Goal: Transaction & Acquisition: Purchase product/service

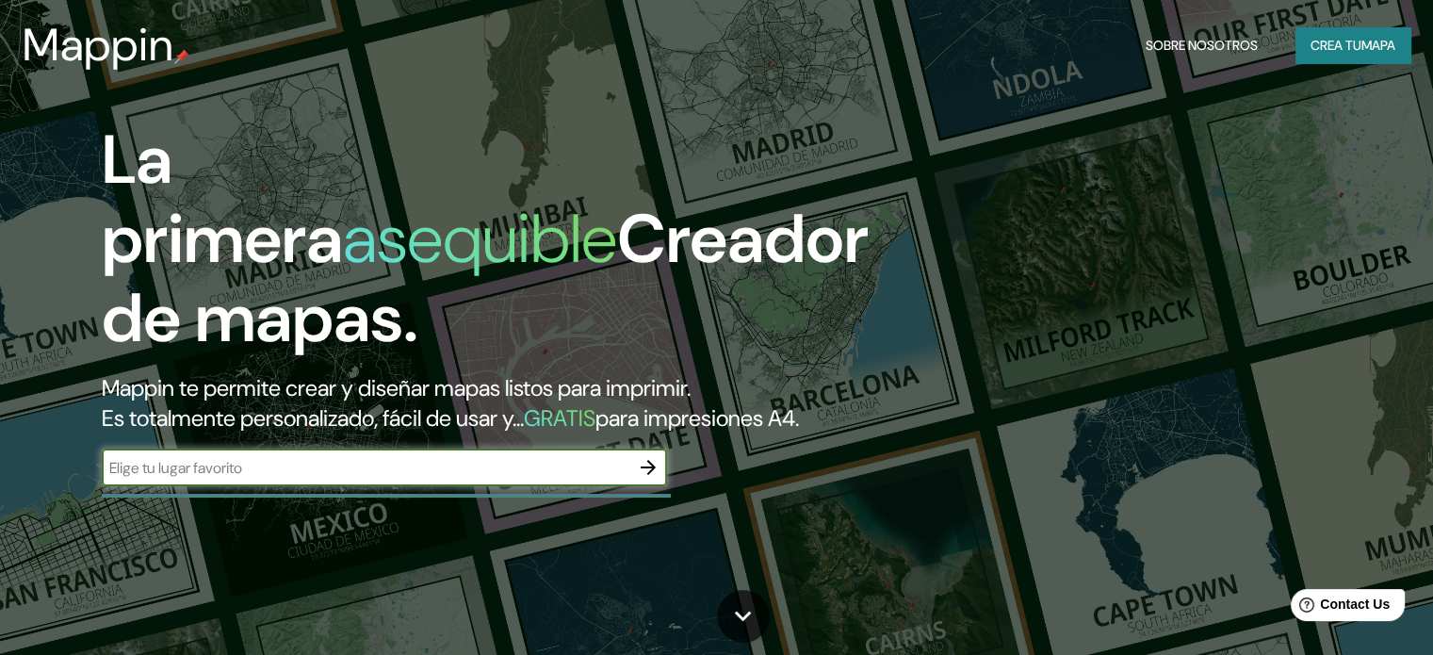
click at [425, 479] on input "text" at bounding box center [366, 468] width 528 height 22
type input "[GEOGRAPHIC_DATA]"
click at [629, 479] on input "[GEOGRAPHIC_DATA]" at bounding box center [366, 468] width 528 height 22
click at [647, 479] on icon "button" at bounding box center [648, 467] width 23 height 23
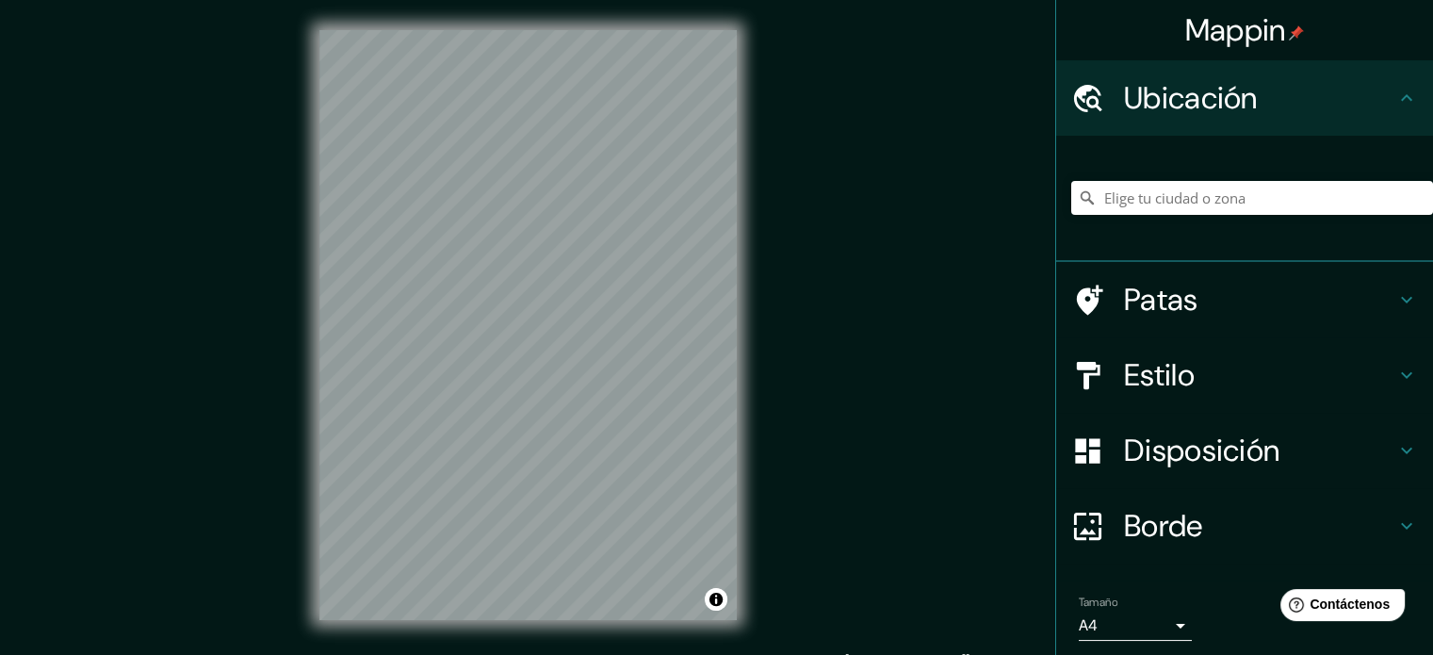
click at [764, 448] on div "© Mapbox © OpenStreetMap Improve this map" at bounding box center [528, 325] width 478 height 650
click at [1112, 201] on input "Elige tu ciudad o zona" at bounding box center [1252, 198] width 362 height 34
click at [1233, 206] on input "[GEOGRAPHIC_DATA], [GEOGRAPHIC_DATA], [GEOGRAPHIC_DATA]" at bounding box center [1252, 198] width 362 height 34
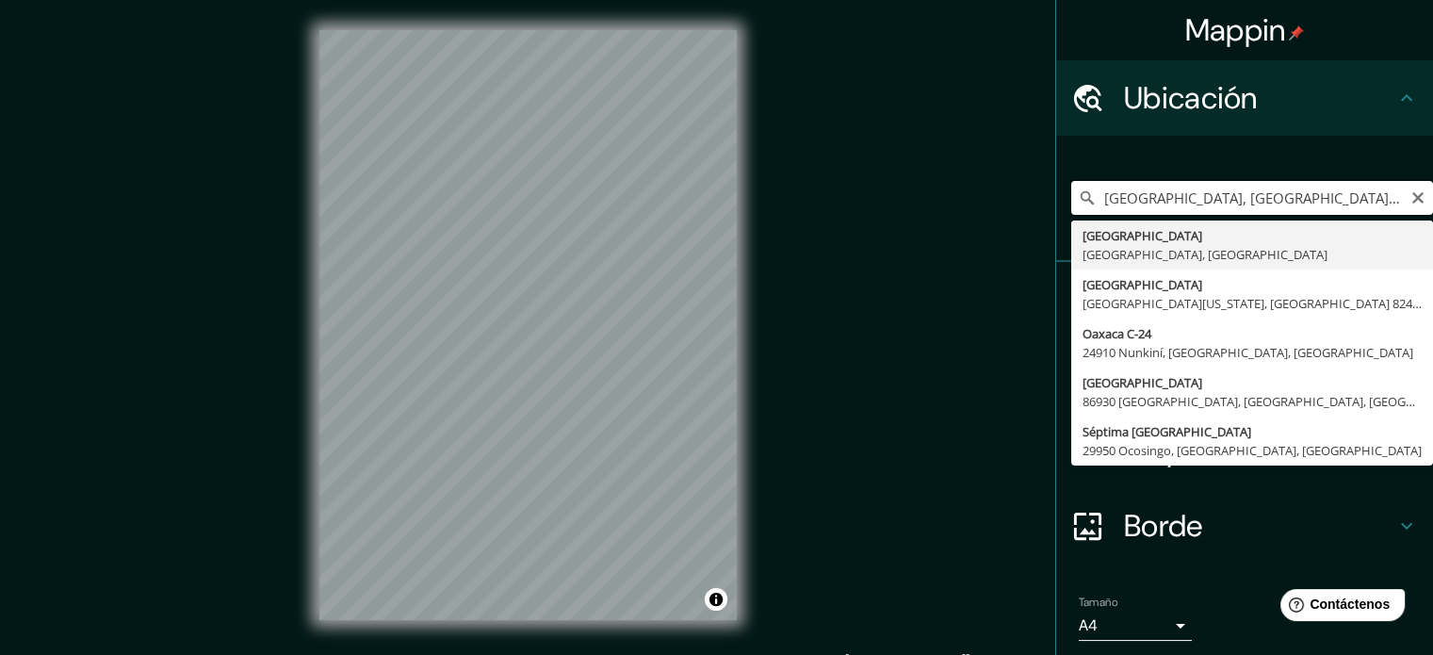
click at [1233, 206] on input "[GEOGRAPHIC_DATA], [GEOGRAPHIC_DATA], [GEOGRAPHIC_DATA]" at bounding box center [1252, 198] width 362 height 34
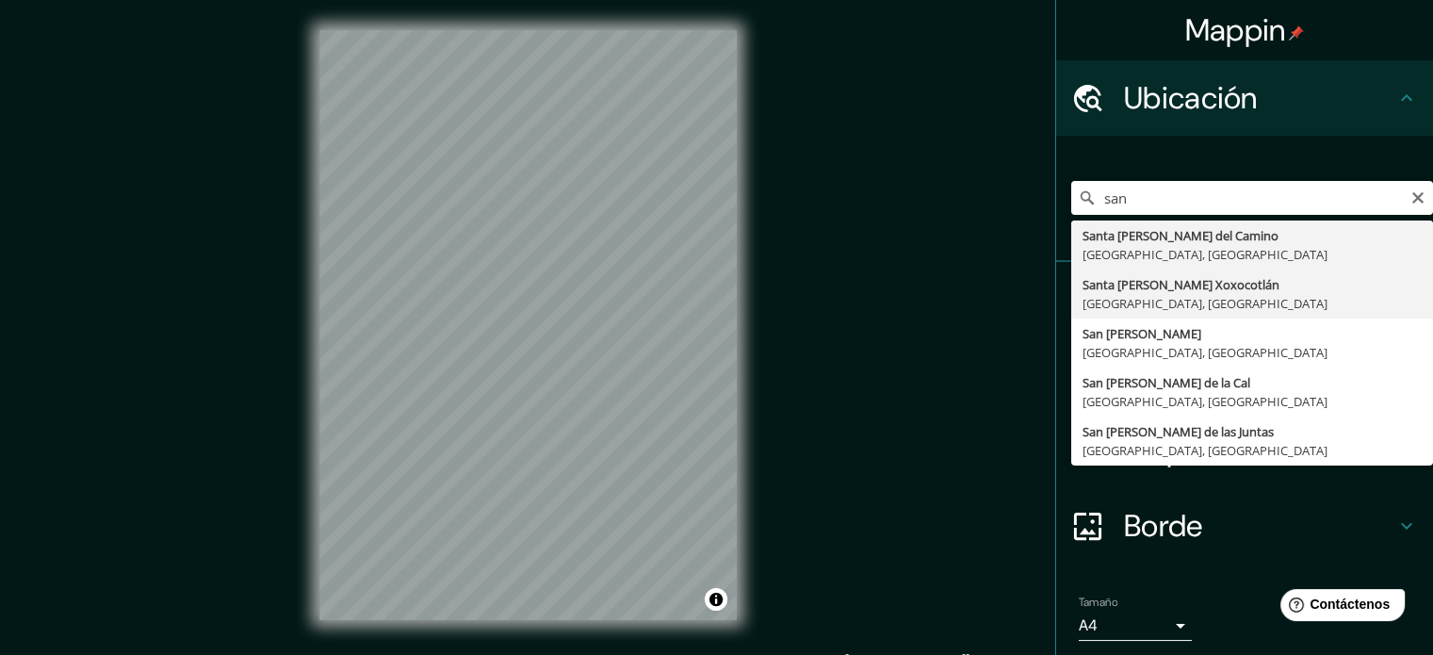
type input "Santa [PERSON_NAME] Xoxocotlán, [GEOGRAPHIC_DATA], [GEOGRAPHIC_DATA]"
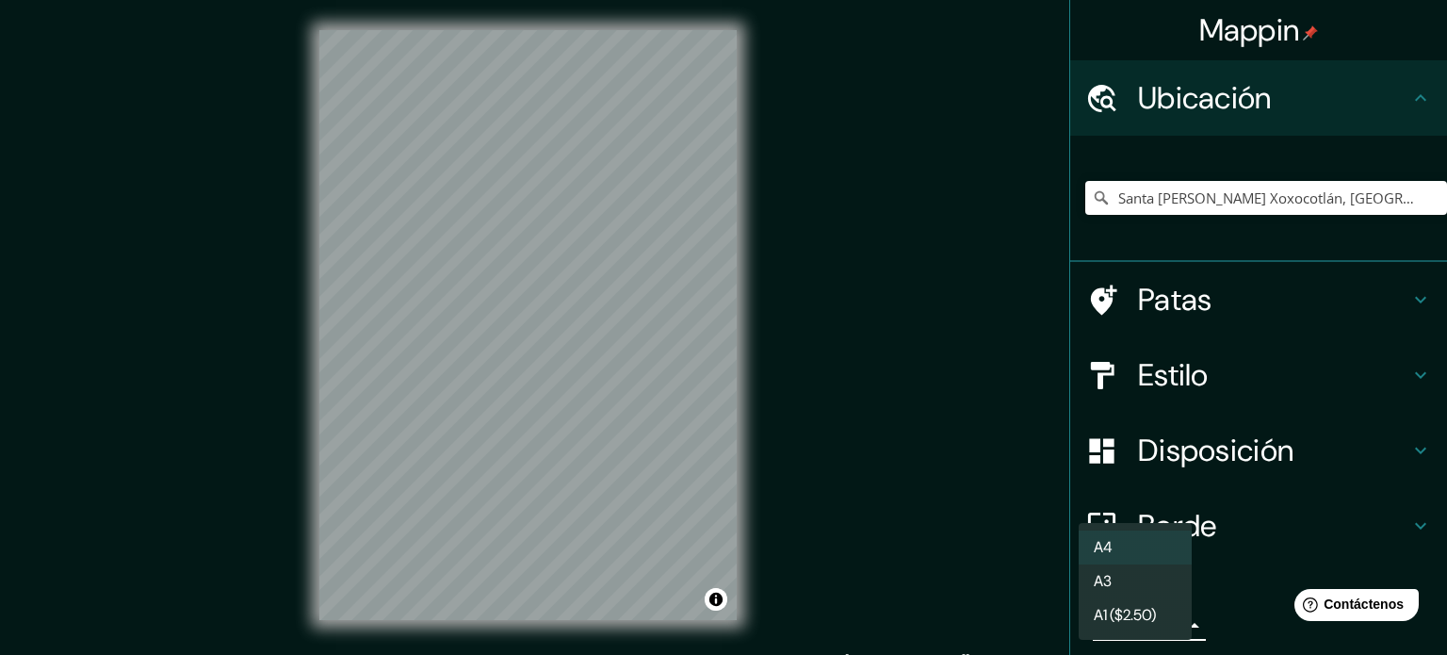
click at [1164, 636] on body "Mappin Ubicación [GEOGRAPHIC_DATA][PERSON_NAME], [GEOGRAPHIC_DATA], [GEOGRAPHIC…" at bounding box center [723, 327] width 1447 height 655
click at [1123, 551] on li "A4" at bounding box center [1135, 548] width 113 height 35
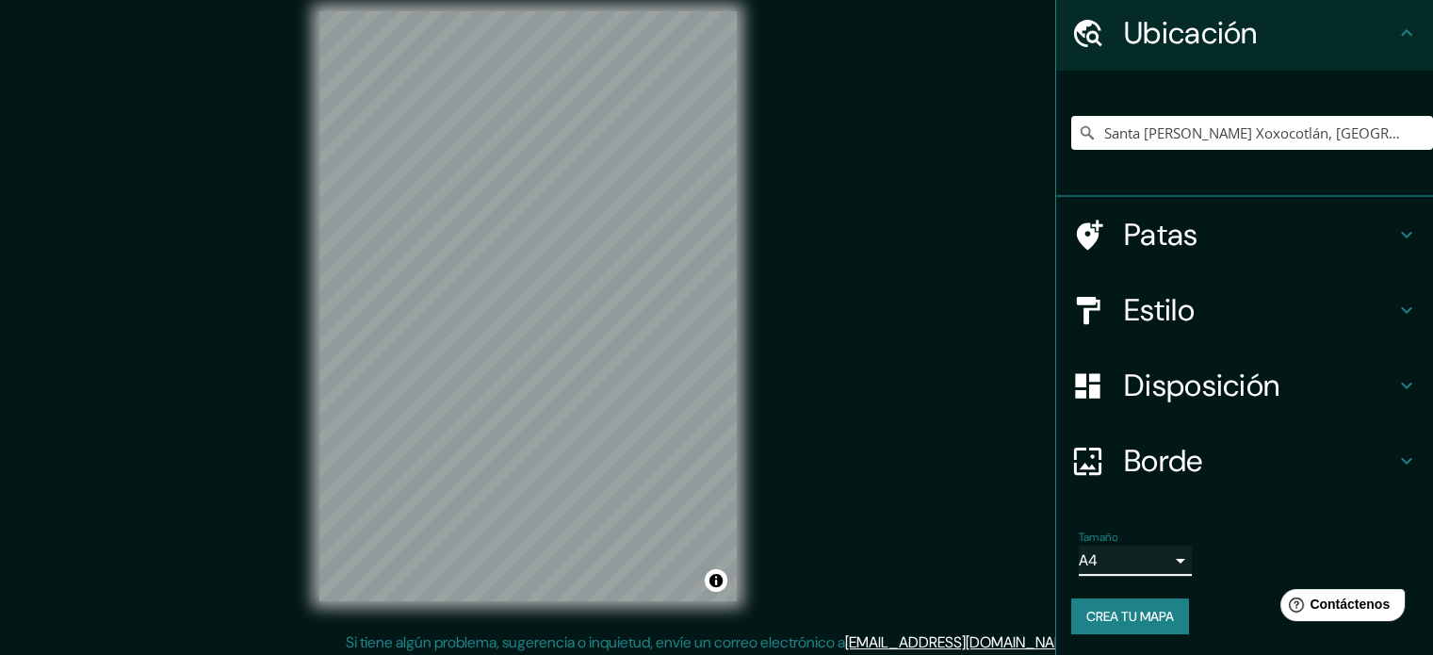
scroll to position [25, 0]
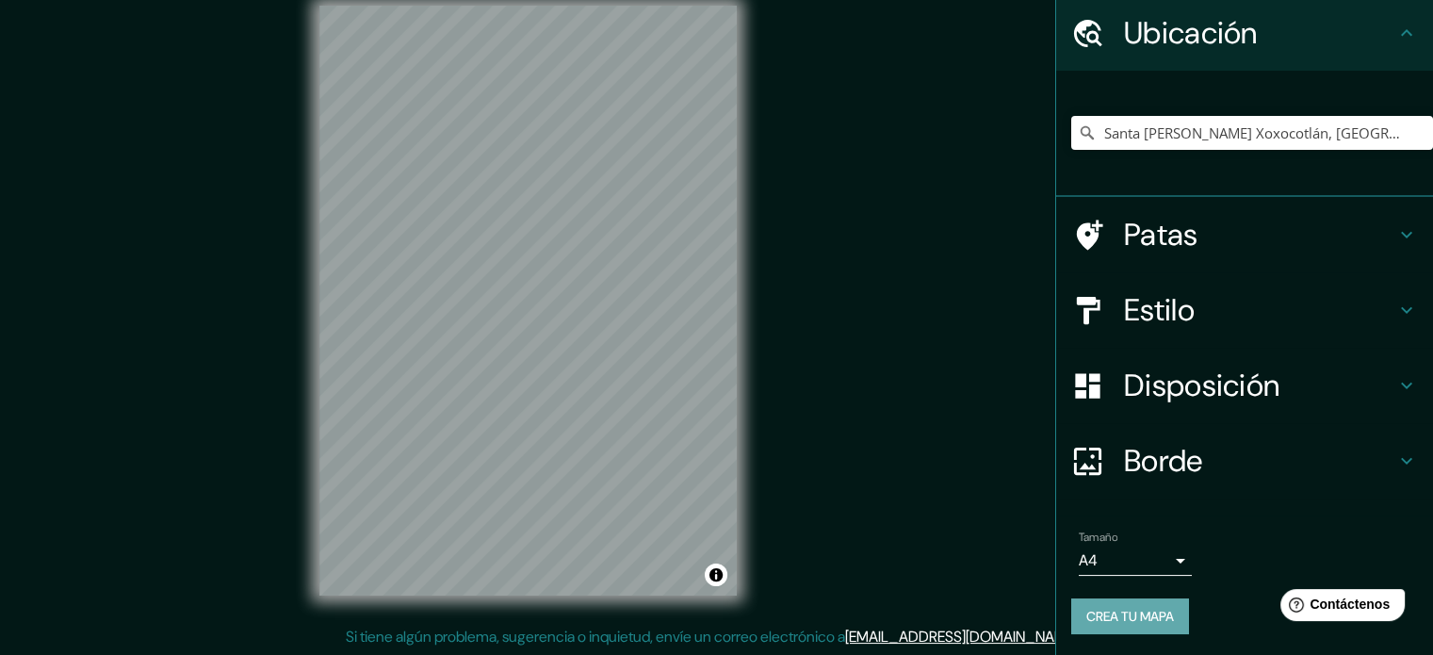
click at [1129, 609] on font "Crea tu mapa" at bounding box center [1131, 616] width 88 height 17
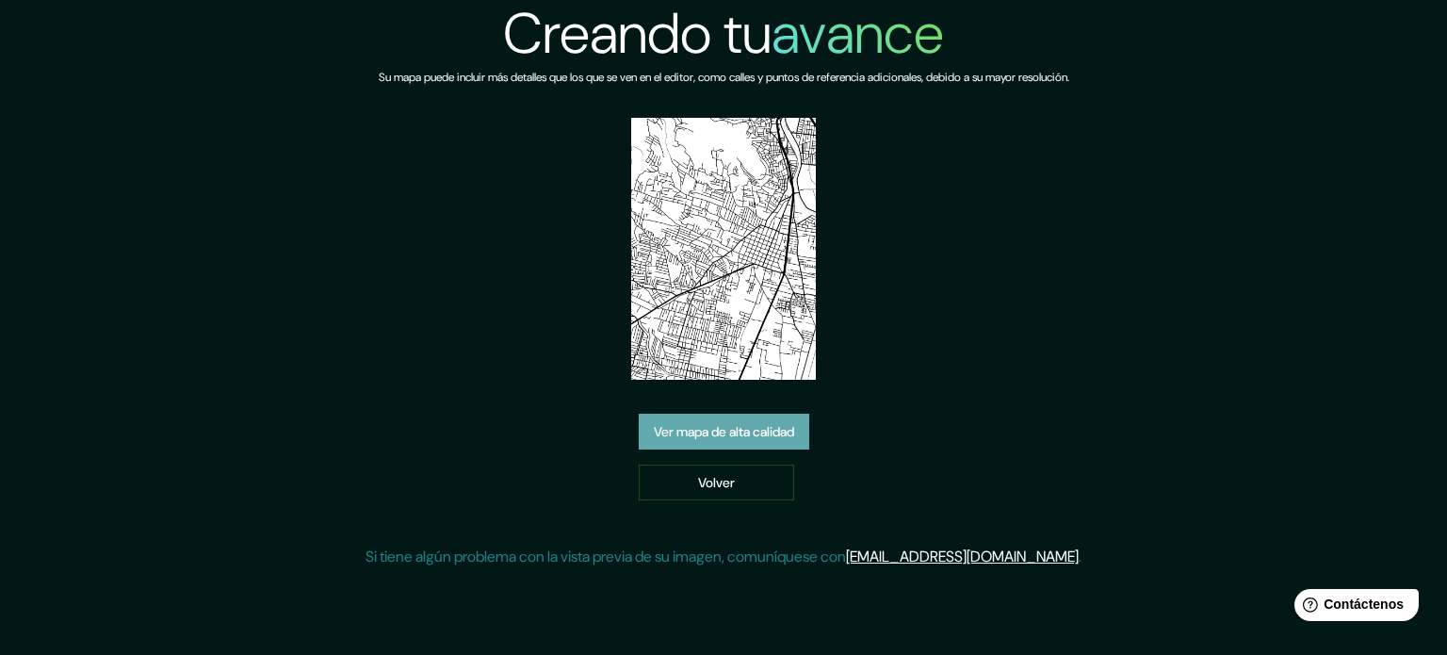
click at [728, 427] on font "Ver mapa de alta calidad" at bounding box center [724, 431] width 140 height 17
